Goal: Check status: Check status

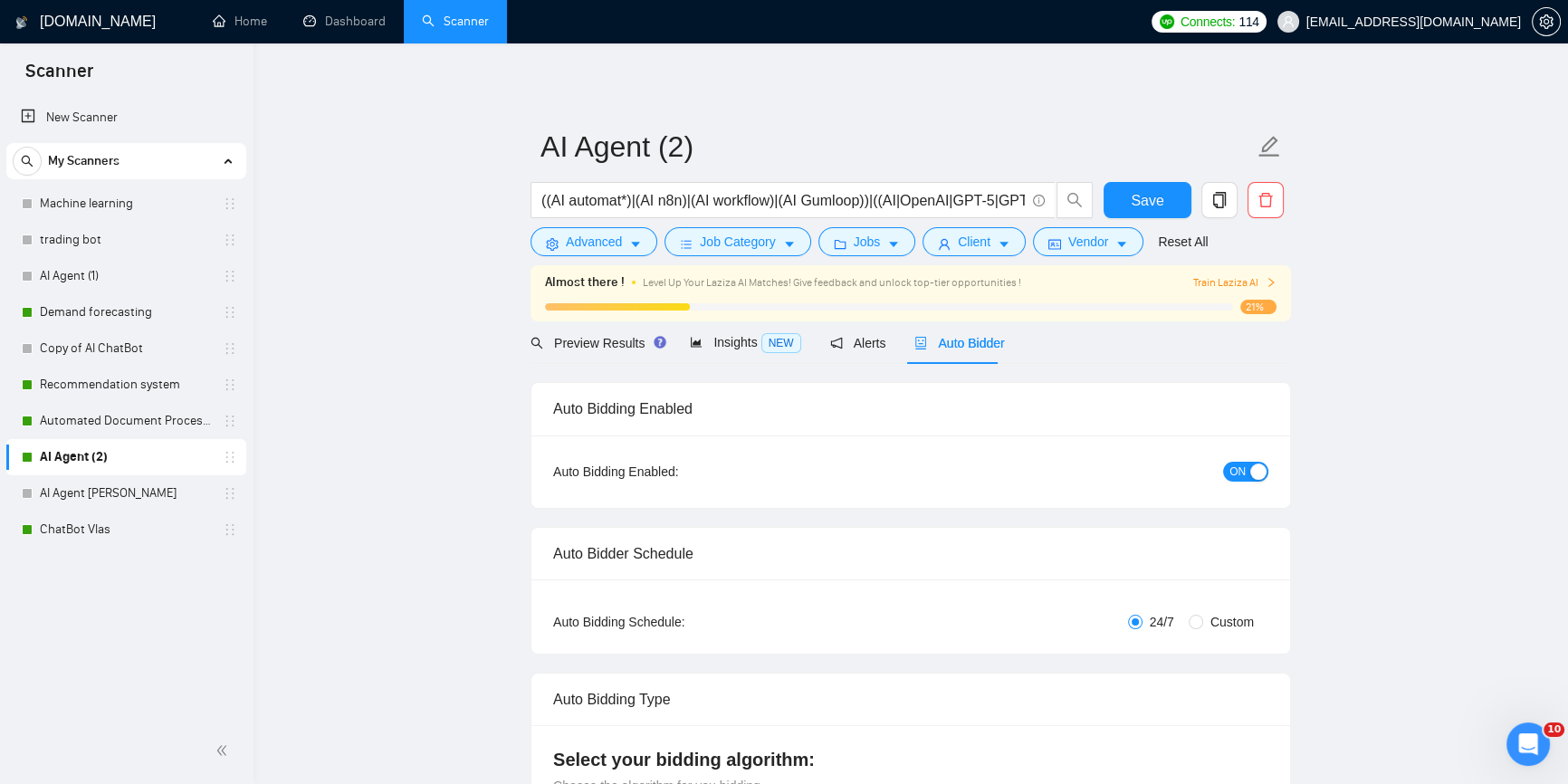
scroll to position [1279, 0]
click at [322, 14] on link "Dashboard" at bounding box center [344, 21] width 82 height 16
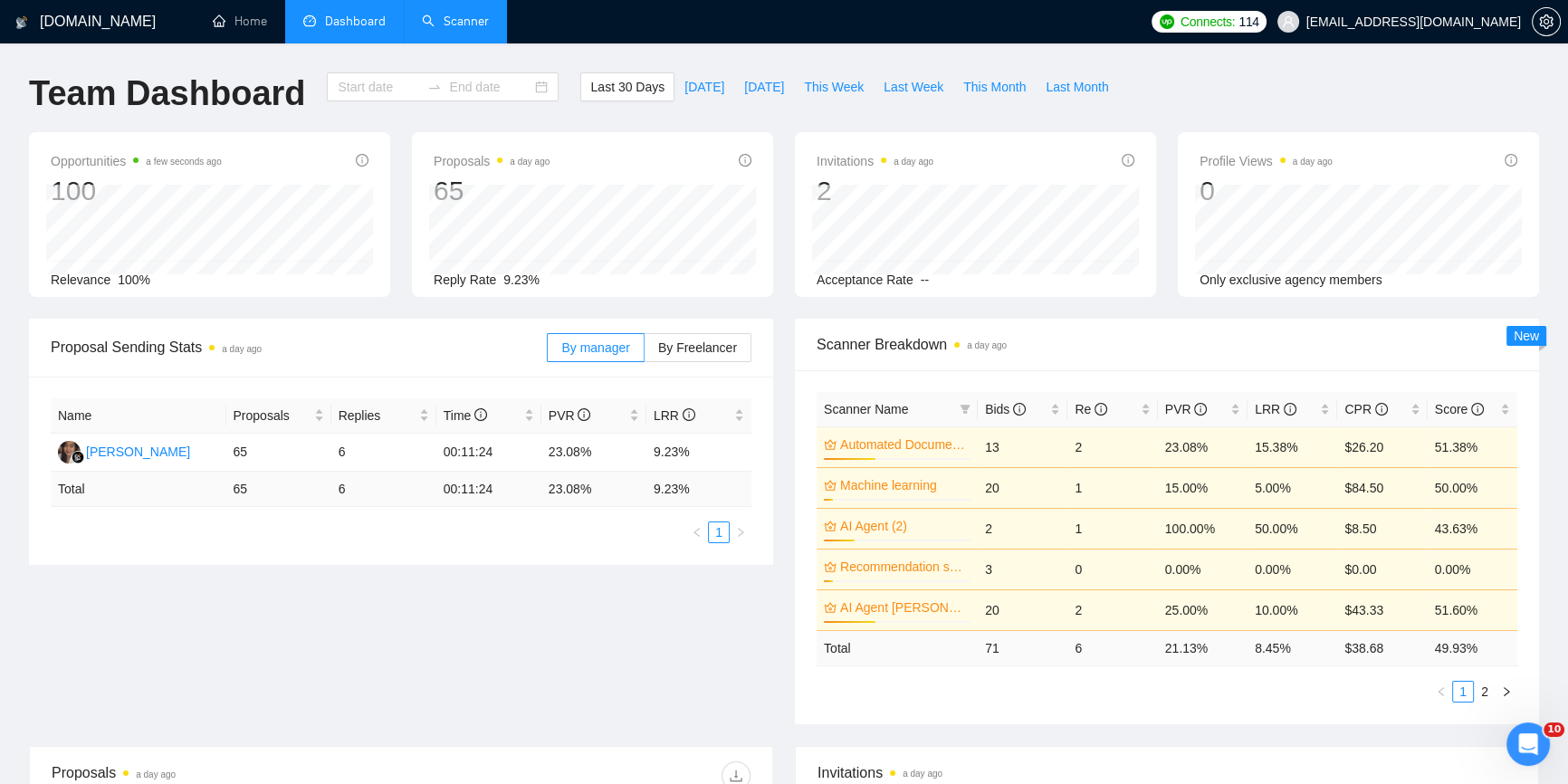
type input "[DATE]"
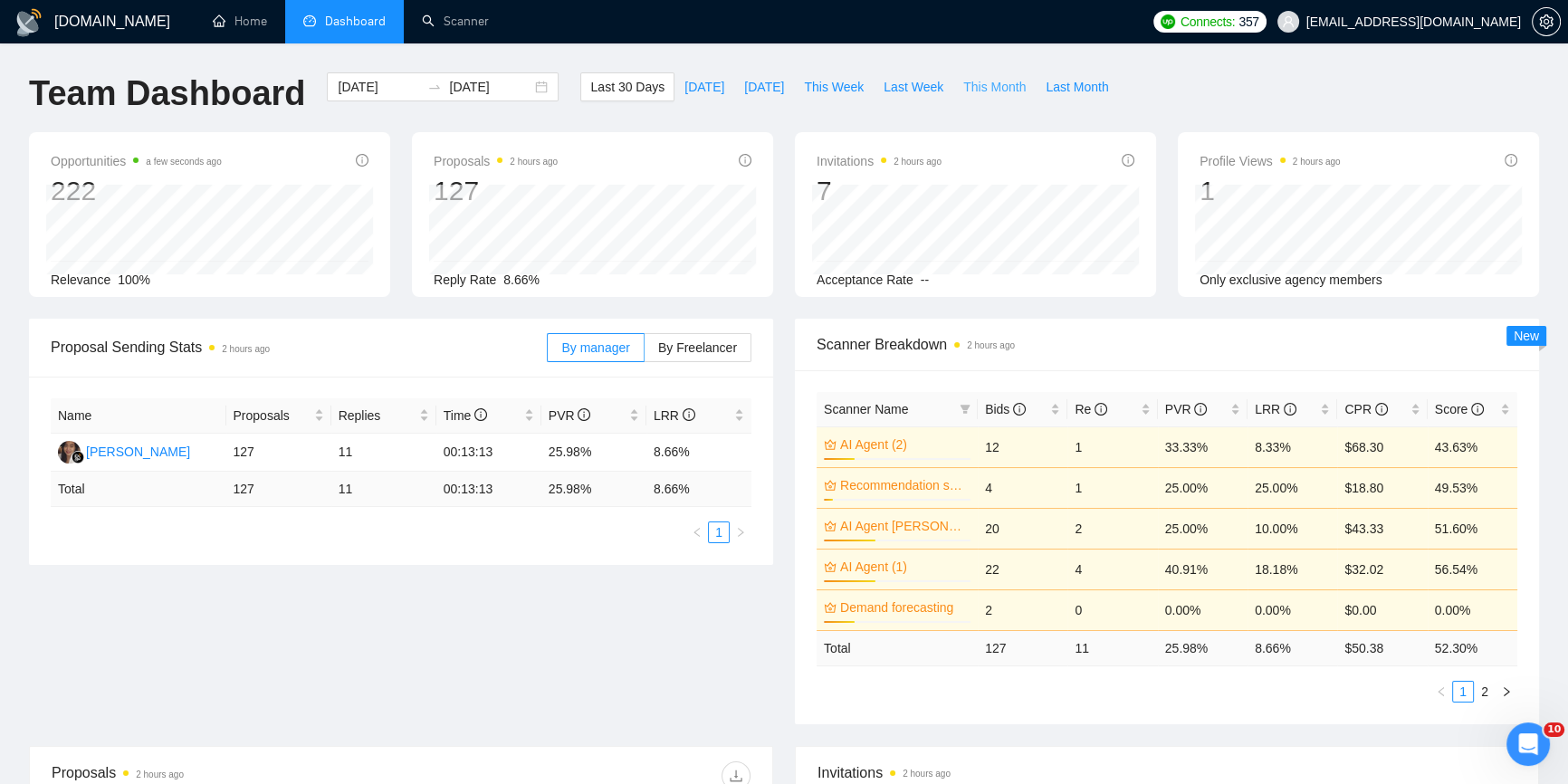
click at [973, 85] on span "This Month" at bounding box center [994, 87] width 62 height 20
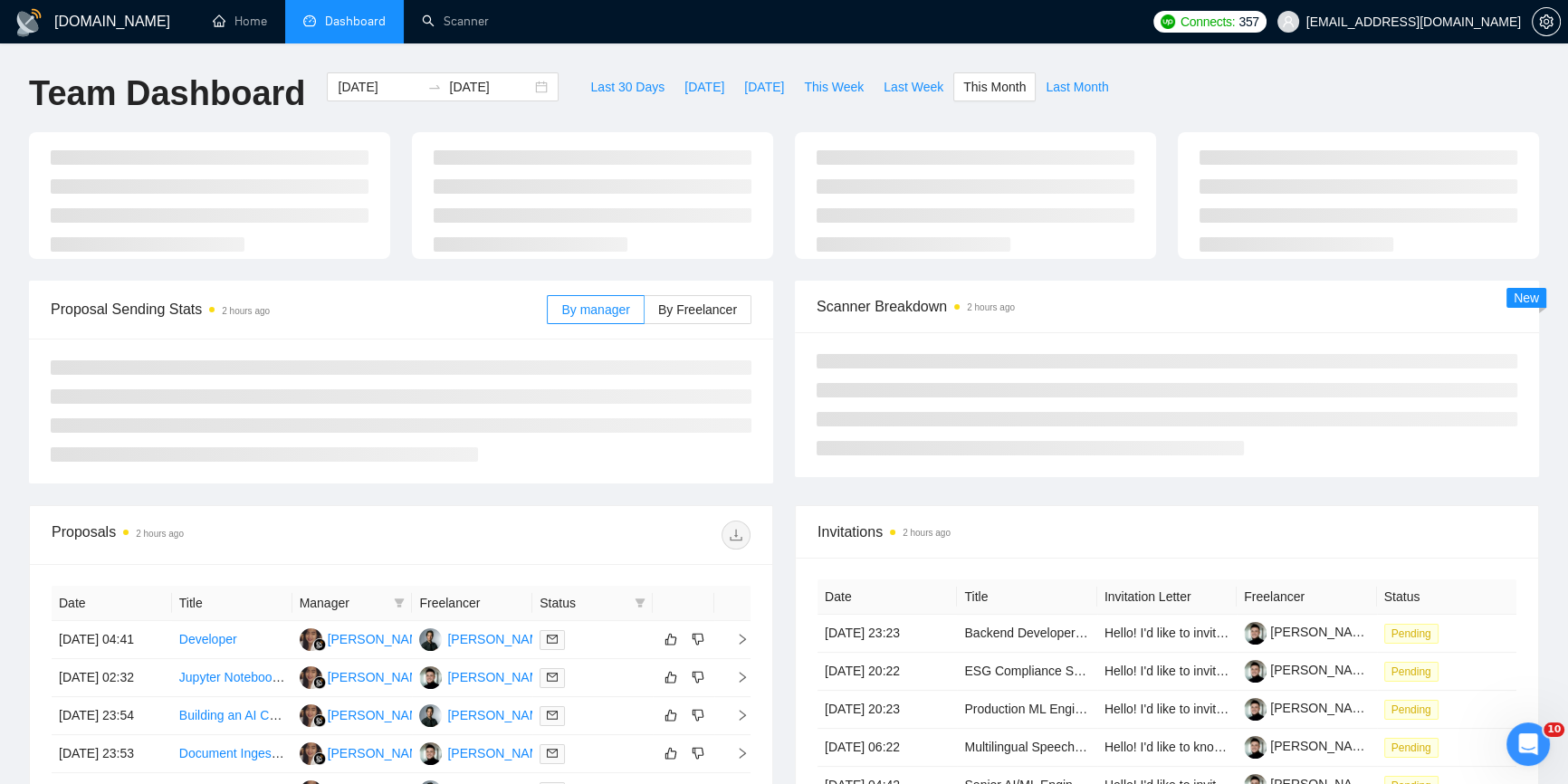
type input "2025-10-01"
type input "2025-10-31"
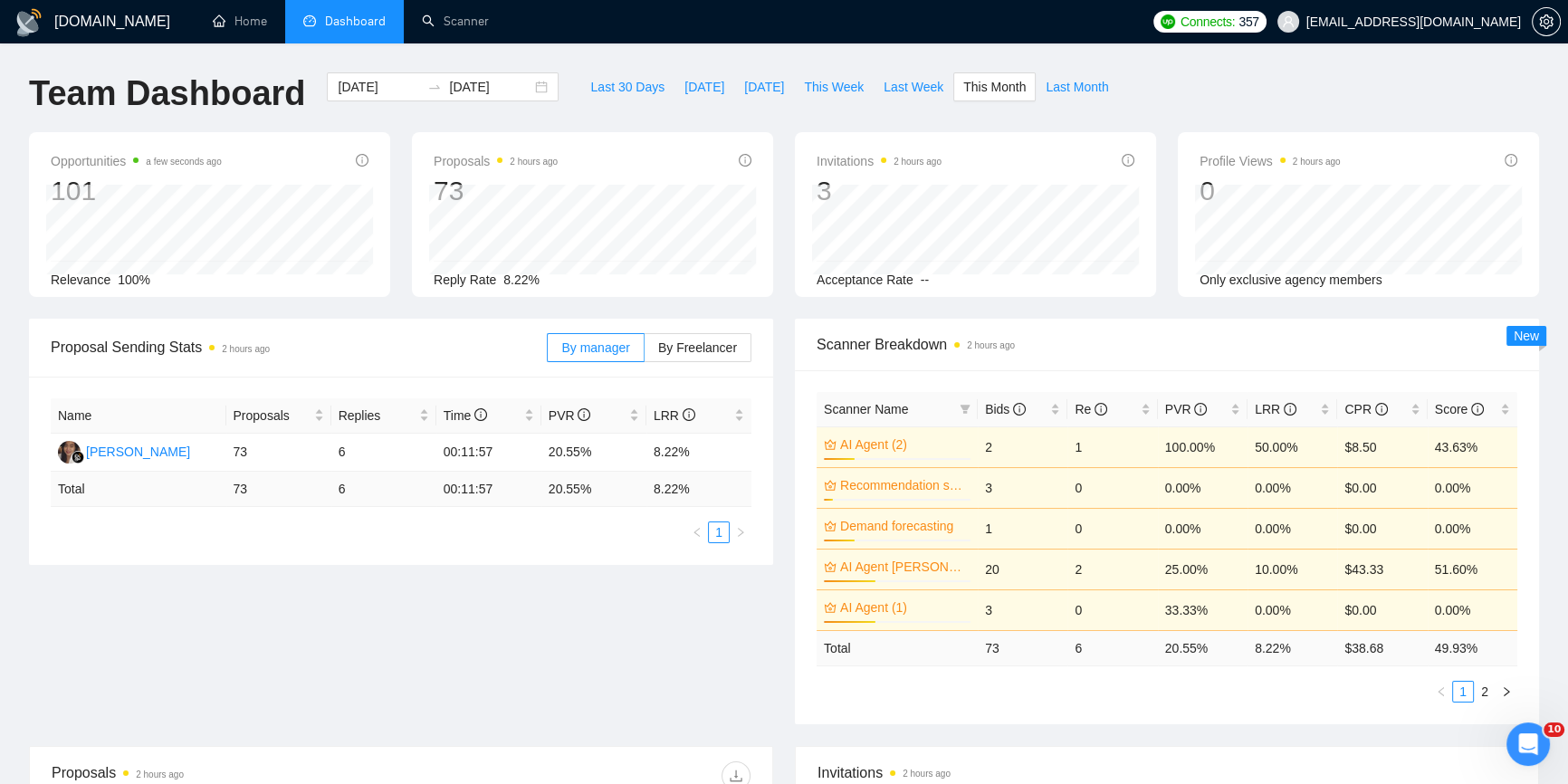
scroll to position [411, 0]
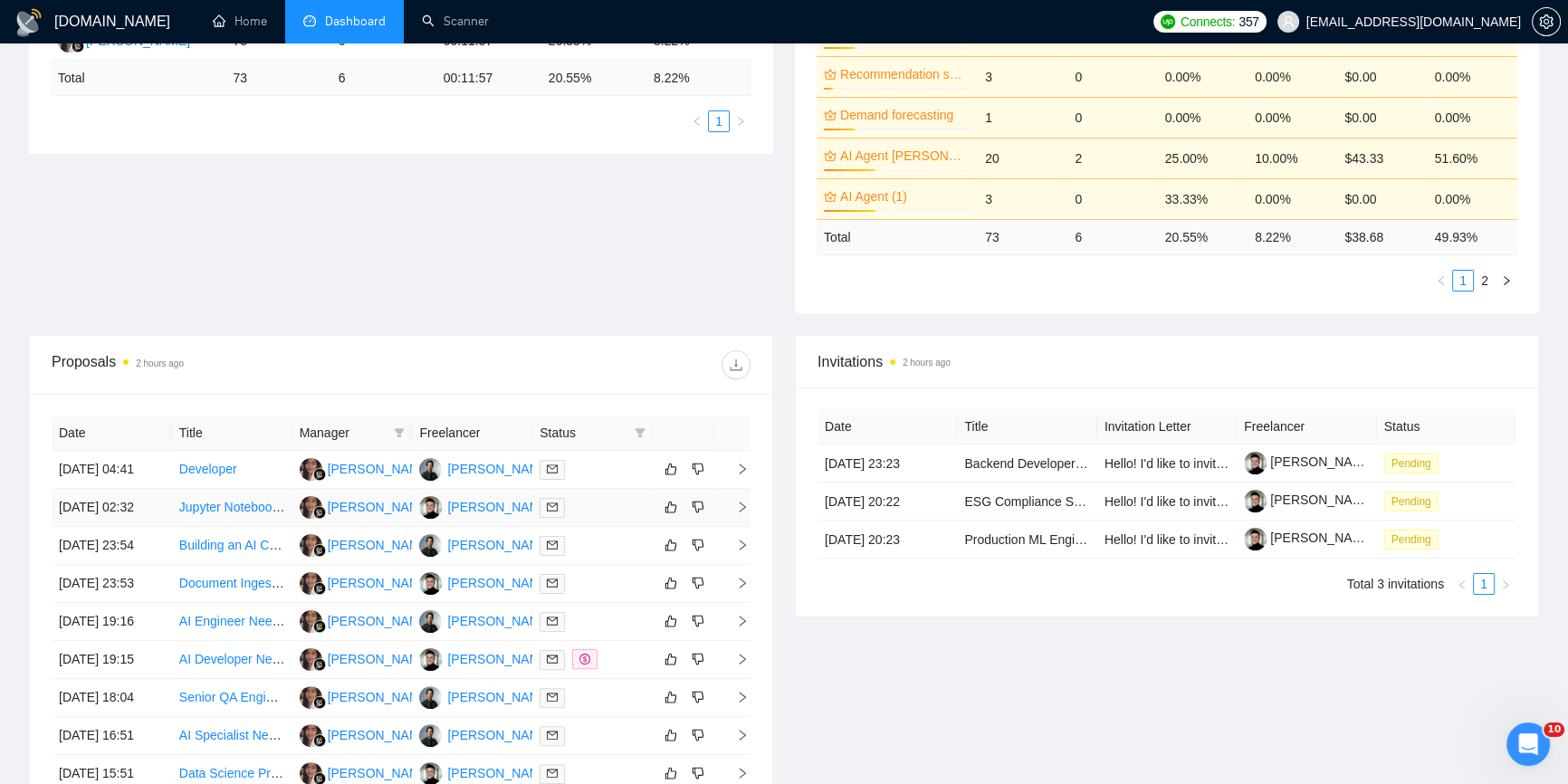
click at [743, 507] on icon "right" at bounding box center [742, 506] width 13 height 13
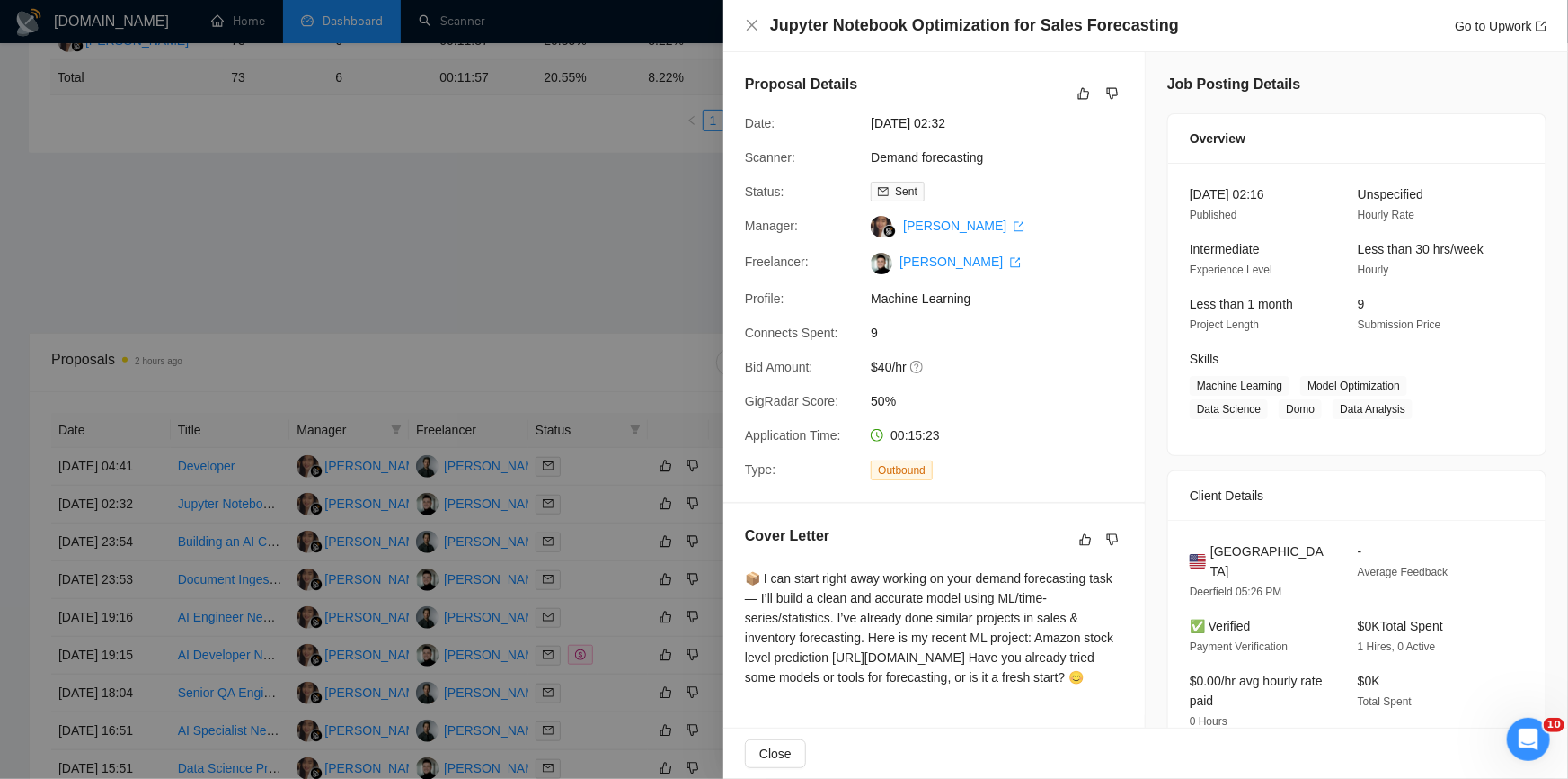
click at [539, 236] on div at bounding box center [784, 390] width 1568 height 779
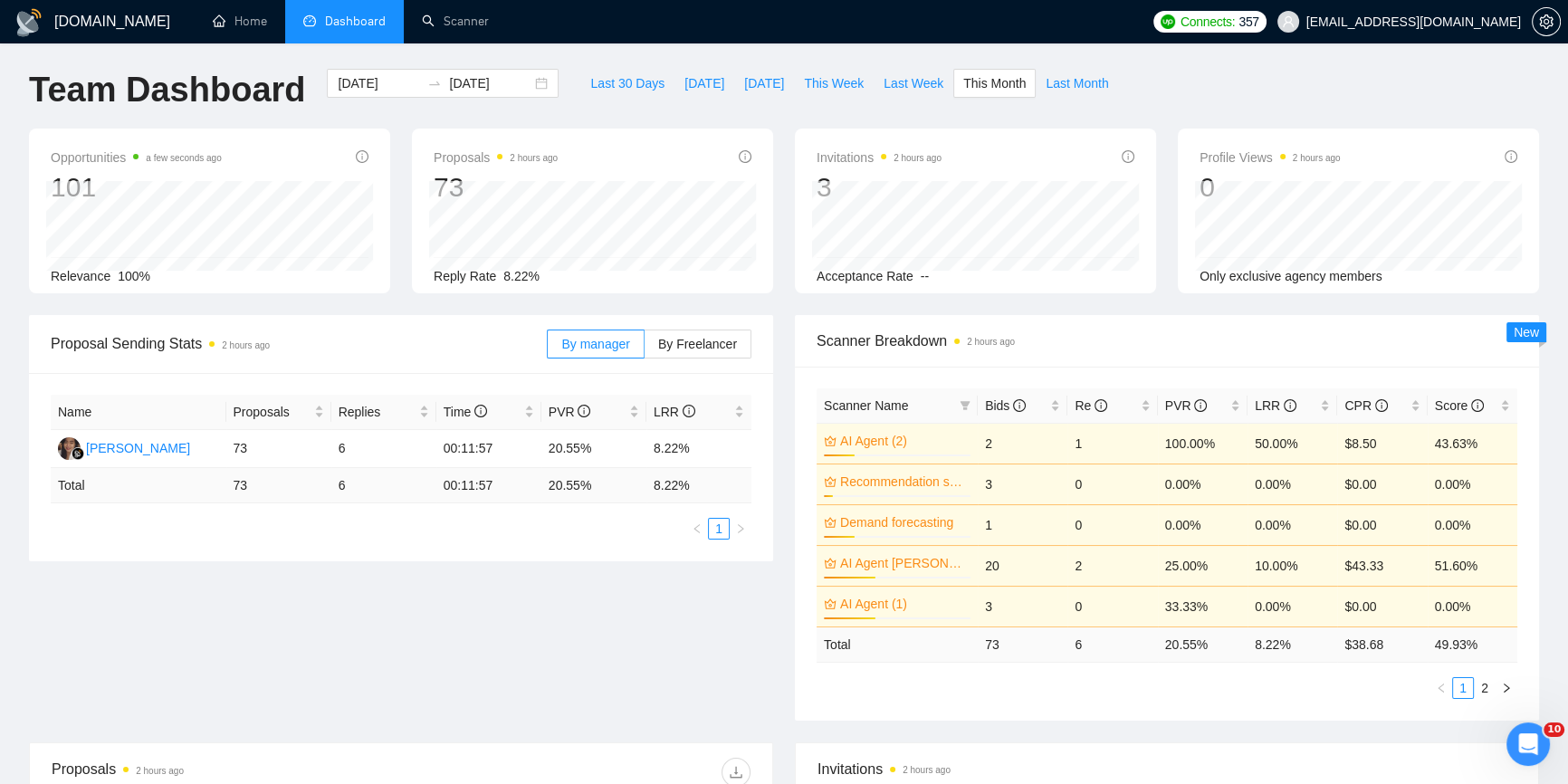
scroll to position [0, 0]
